Goal: Task Accomplishment & Management: Complete application form

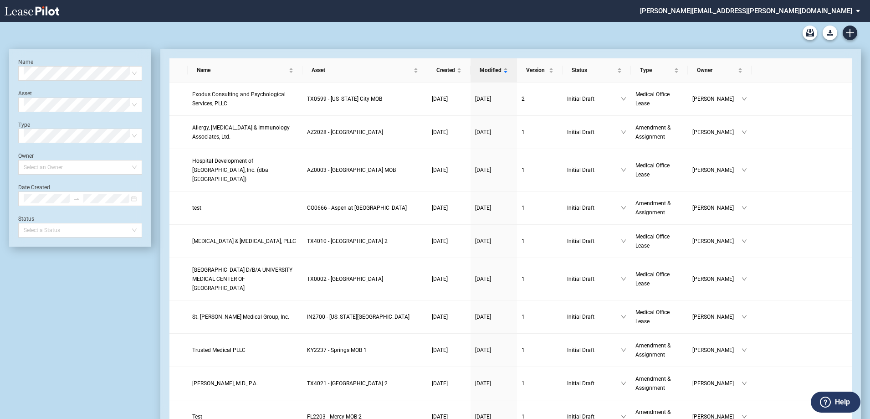
click at [587, 26] on div "Medical Office Lease Blank Form Medical Office Amendment Blank Form Medical Off…" at bounding box center [435, 33] width 852 height 22
click at [849, 32] on use "Create new document" at bounding box center [850, 33] width 8 height 8
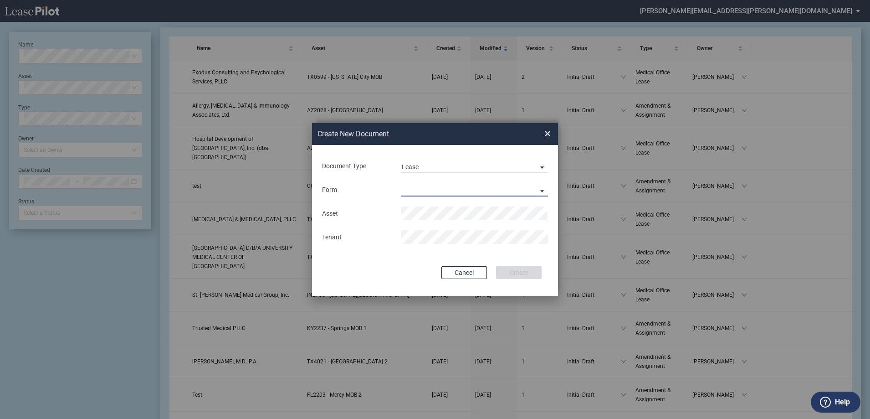
click at [425, 189] on md-select "Medical Office Lease Scottsdale Lease Louisville Lease 1370 Medical Place Lease…" at bounding box center [474, 190] width 147 height 14
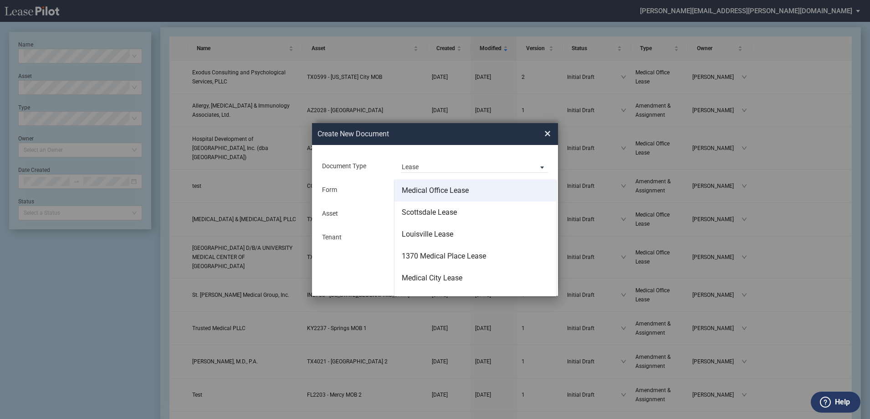
click at [428, 190] on div "Medical Office Lease" at bounding box center [435, 190] width 67 height 10
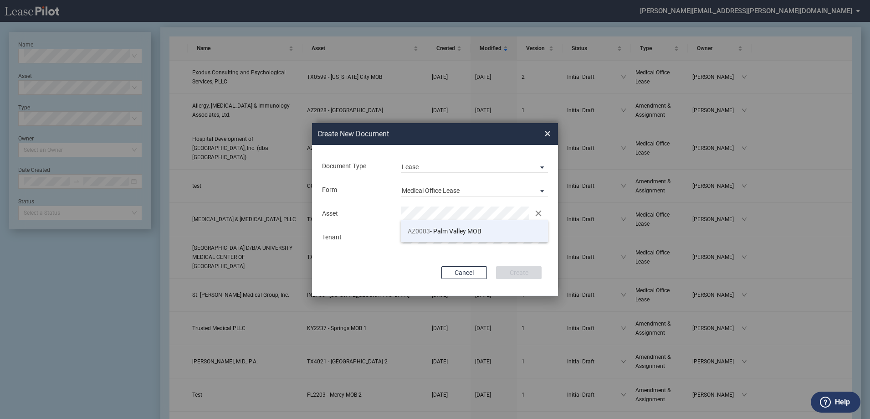
click at [482, 230] on span "AZ0003 - Palm Valley MOB" at bounding box center [445, 230] width 74 height 7
click at [519, 273] on button "Create" at bounding box center [519, 272] width 46 height 13
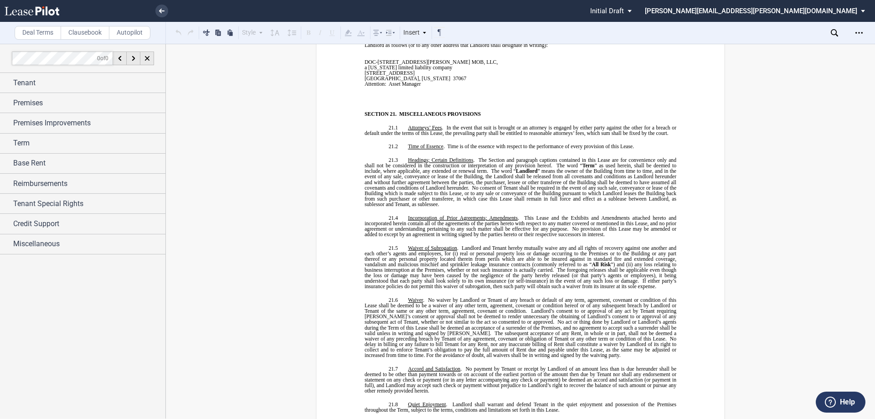
scroll to position [6133, 0]
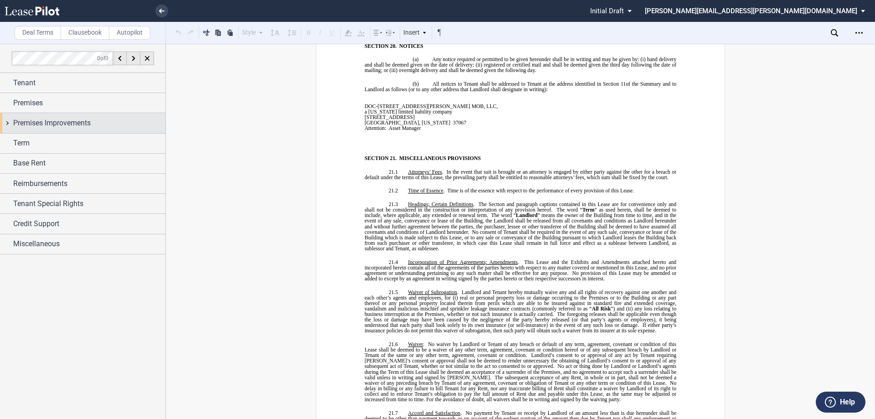
click at [68, 122] on span "Premises Improvements" at bounding box center [51, 123] width 77 height 11
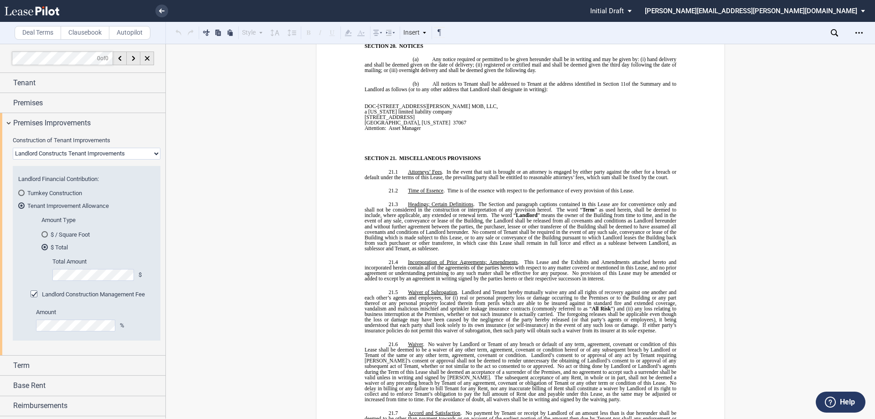
click at [20, 191] on div "Turnkey Construction" at bounding box center [21, 193] width 6 height 6
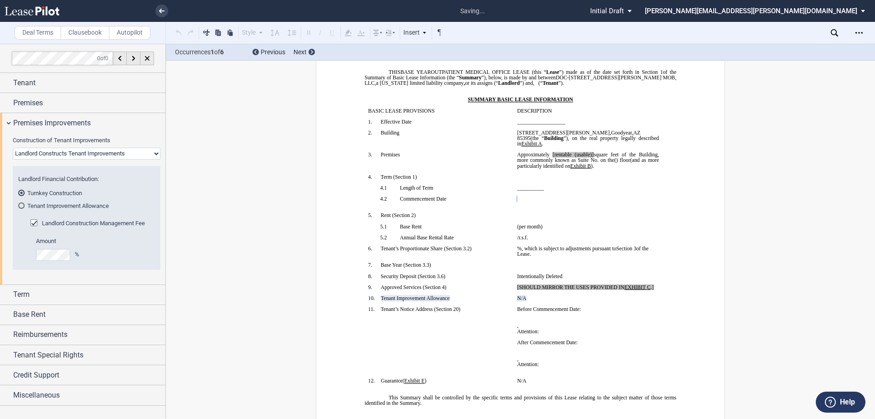
scroll to position [55, 0]
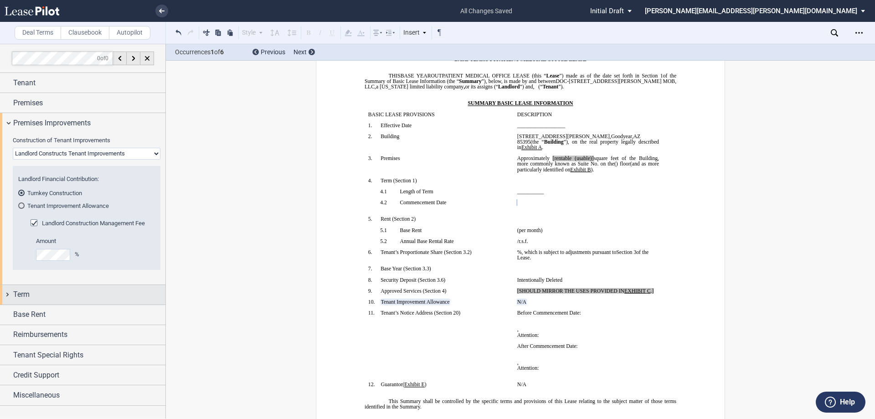
click at [57, 299] on div "Term" at bounding box center [89, 294] width 152 height 11
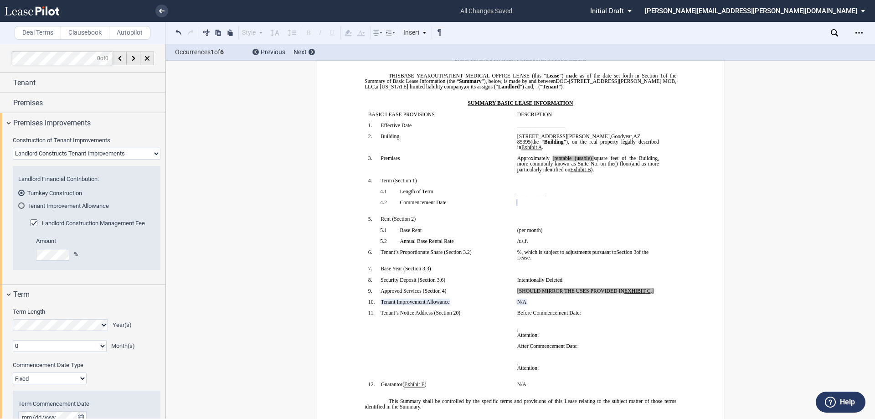
scroll to position [0, 0]
click at [63, 376] on select "Fixed Floating" at bounding box center [50, 378] width 74 height 12
select select "floating"
click at [13, 372] on select "Fixed Floating" at bounding box center [50, 378] width 74 height 12
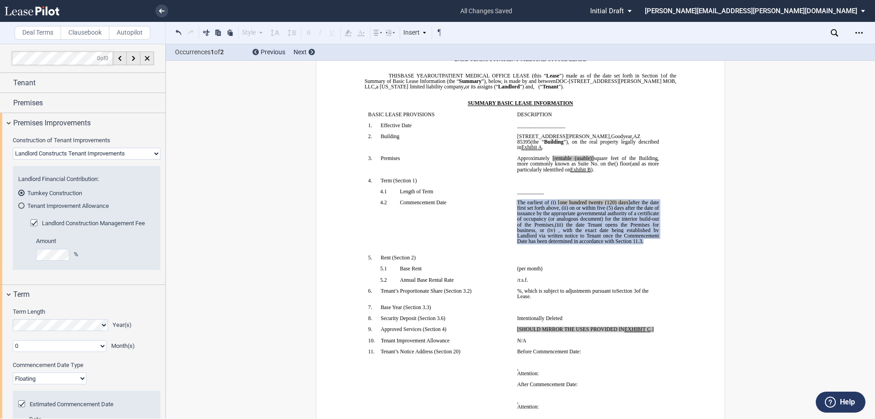
click at [107, 157] on select "Landlord Constructs Tenant Improvements Tenant Constructs Tenant Improvements "…" at bounding box center [87, 154] width 148 height 12
select select "none"
click at [13, 148] on select "Landlord Constructs Tenant Improvements Tenant Constructs Tenant Improvements "…" at bounding box center [87, 154] width 148 height 12
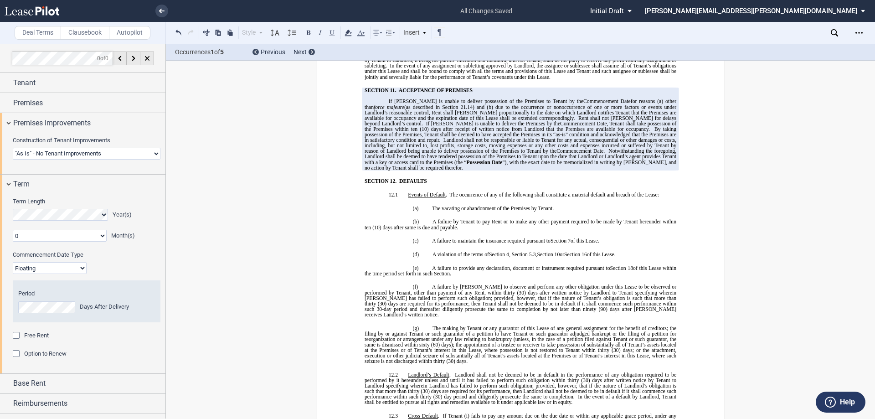
scroll to position [4223, 0]
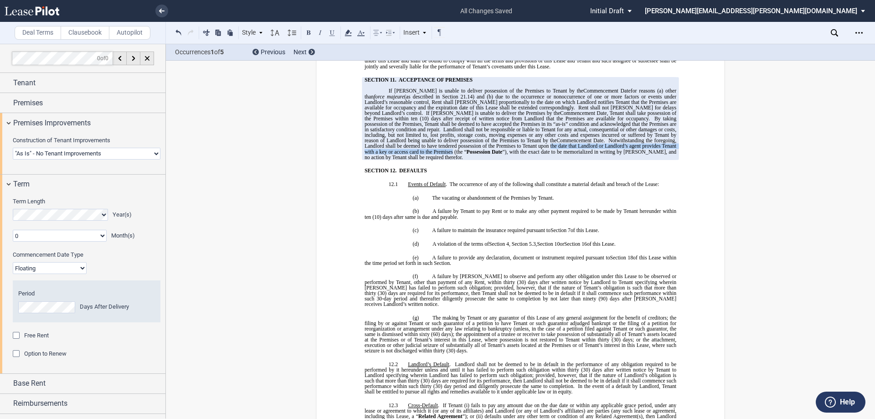
drag, startPoint x: 429, startPoint y: 122, endPoint x: 663, endPoint y: 124, distance: 233.8
click at [663, 138] on span "Notwithstanding the foregoing, Landlord shall be deemed to have tendered posses…" at bounding box center [521, 146] width 313 height 16
